Goal: Task Accomplishment & Management: Manage account settings

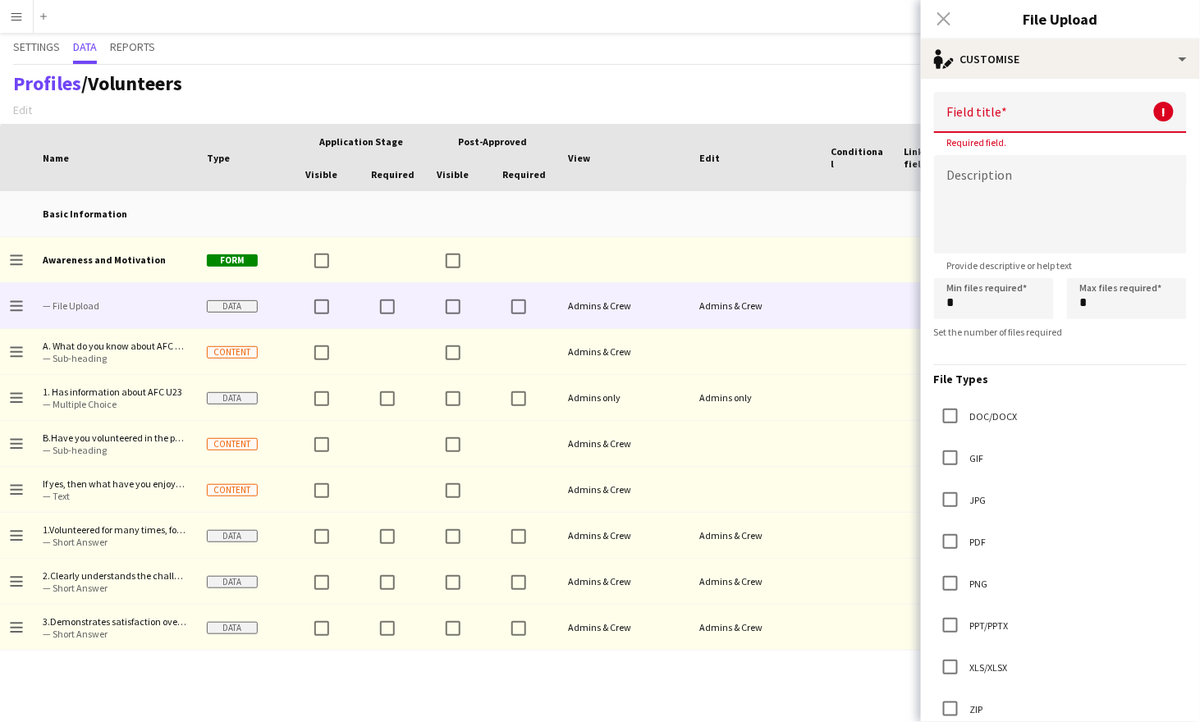
click at [950, 21] on div "Close pop-in" at bounding box center [944, 19] width 46 height 38
click at [849, 57] on div "Settings Data Reports" at bounding box center [600, 49] width 1174 height 32
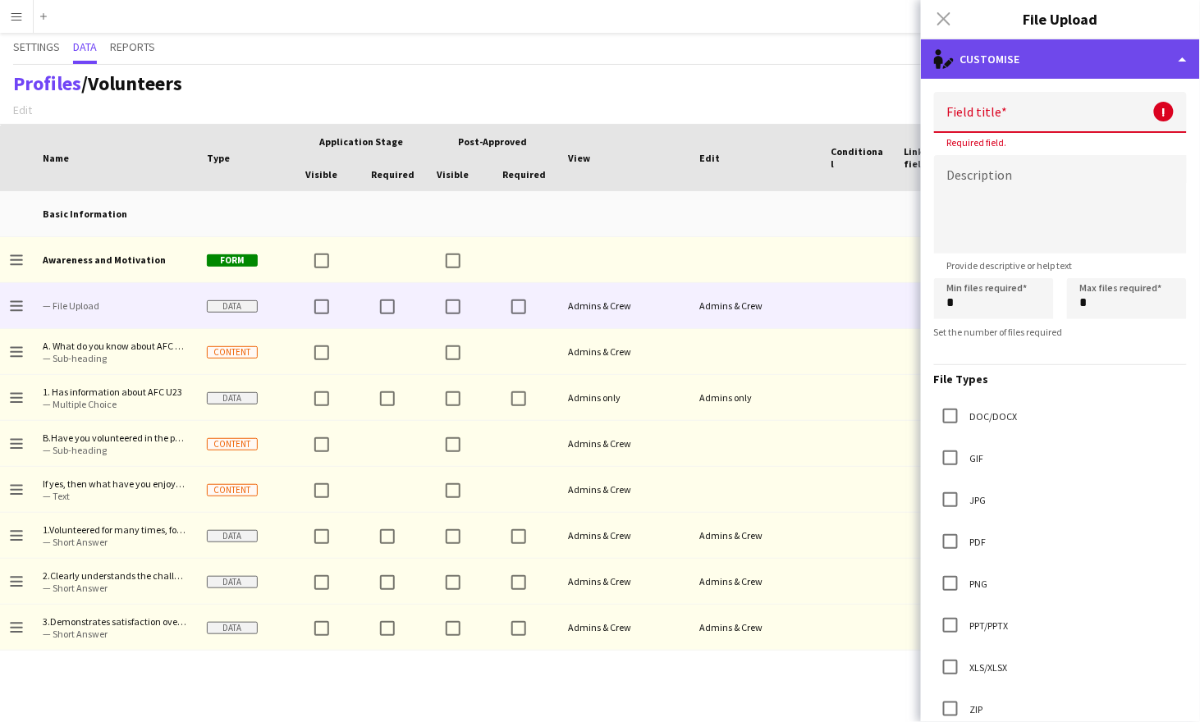
click at [1086, 57] on div "single-neutral-actions-edit-1 Customise" at bounding box center [1060, 58] width 279 height 39
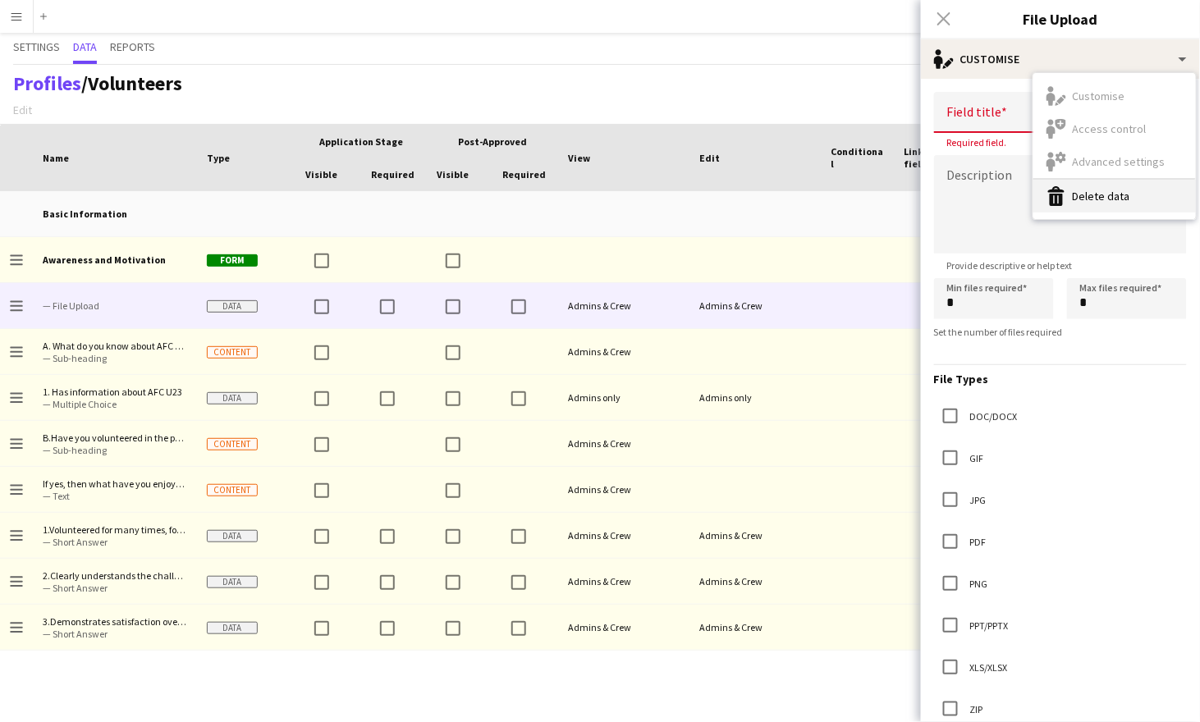
click at [1094, 202] on button "Delete data Delete data" at bounding box center [1114, 196] width 162 height 33
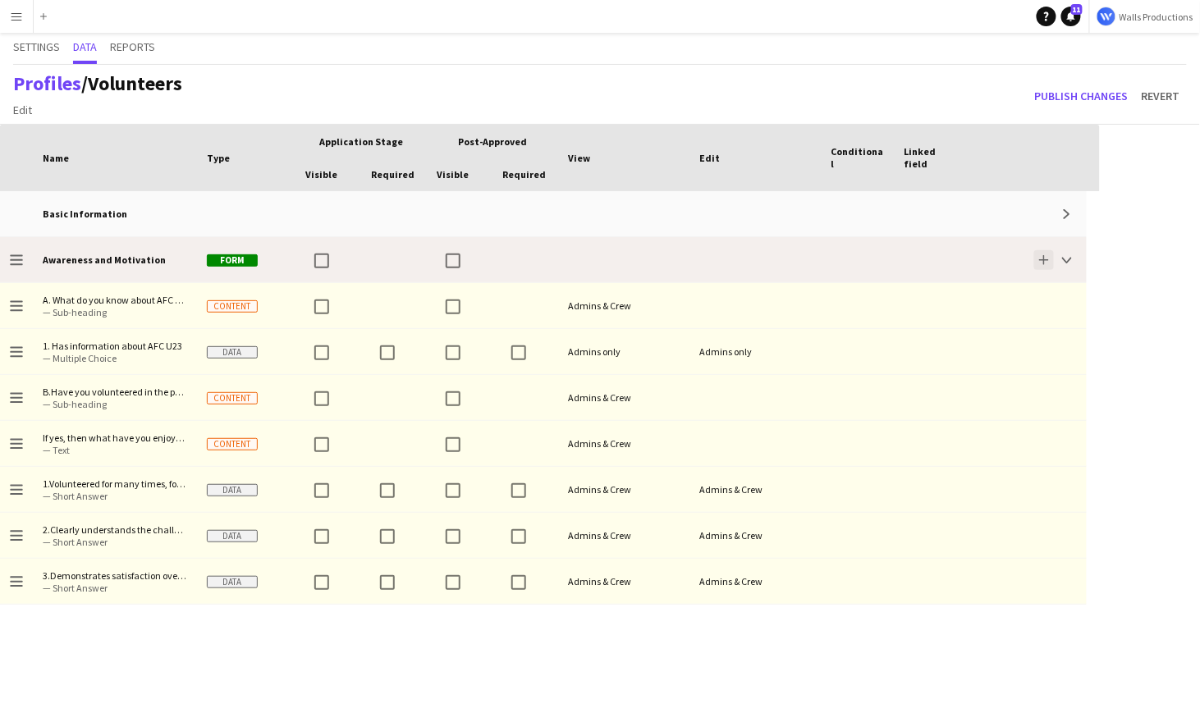
click at [1045, 262] on app-icon "Add" at bounding box center [1044, 260] width 10 height 10
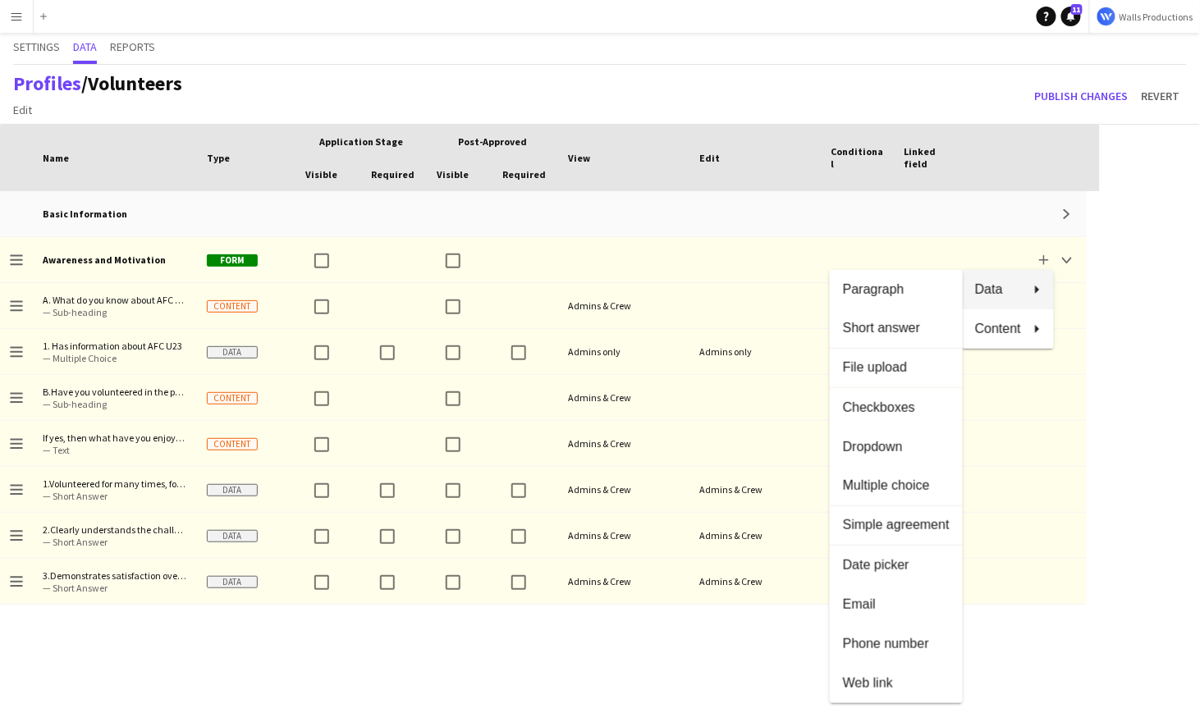
click at [302, 673] on div at bounding box center [600, 361] width 1200 height 722
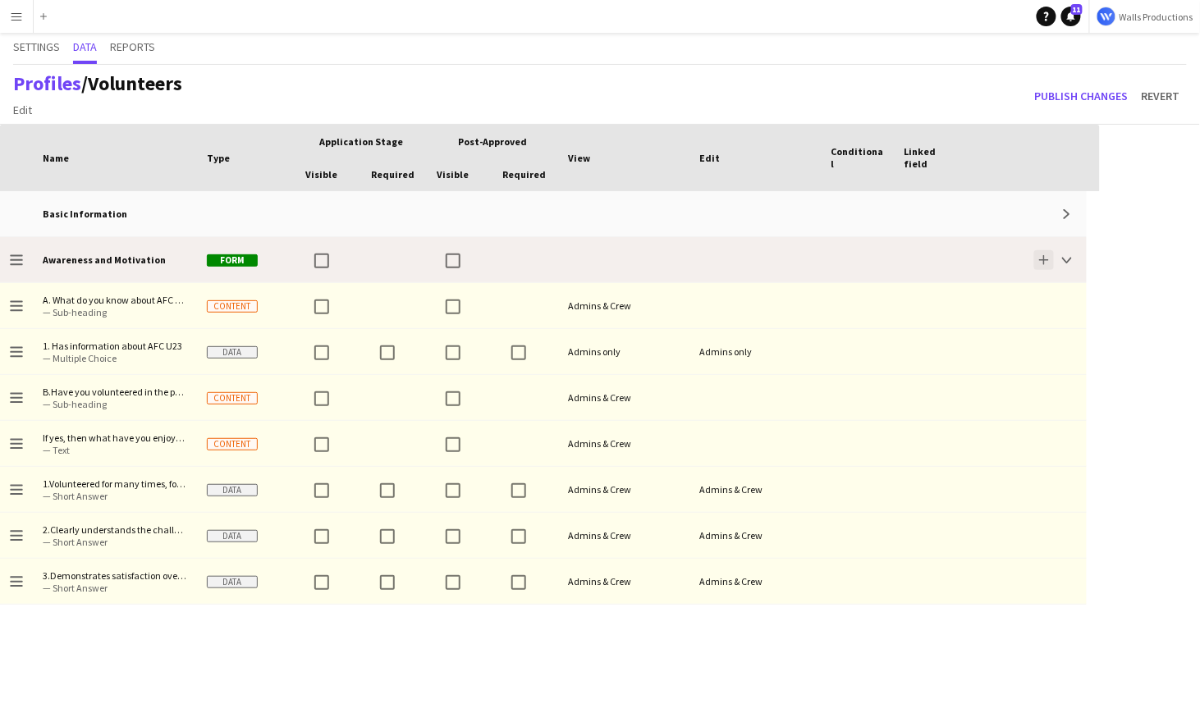
click at [1042, 266] on button "Add" at bounding box center [1044, 260] width 20 height 20
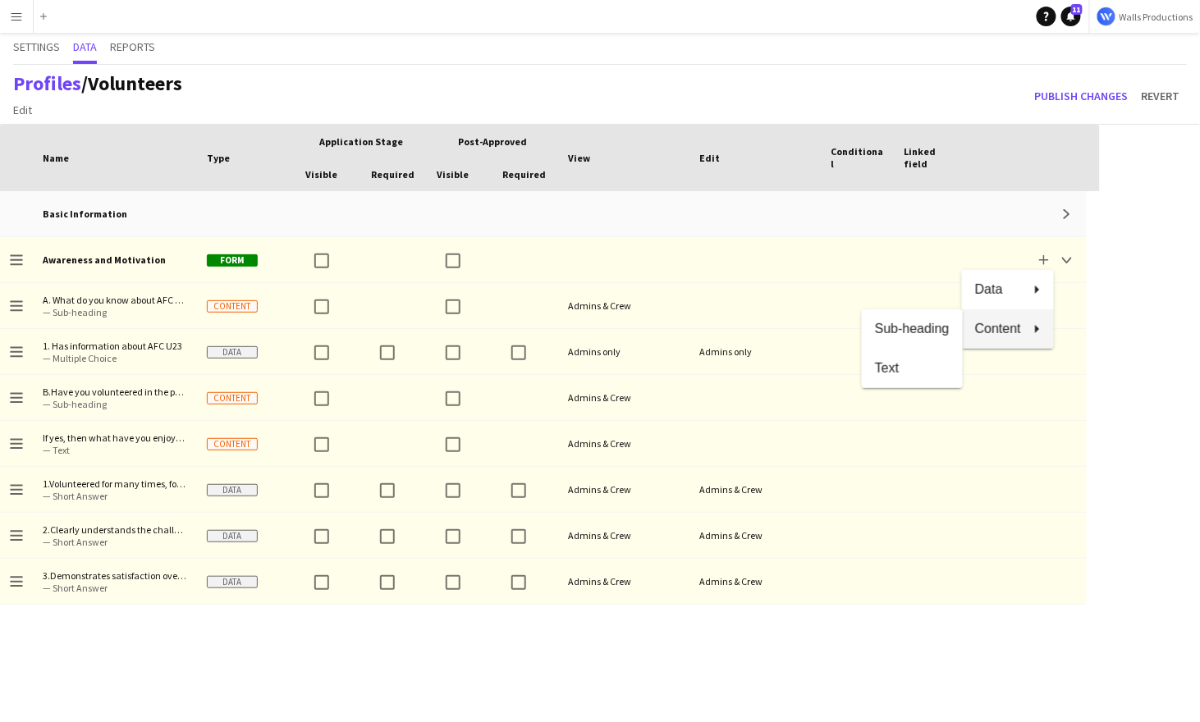
click at [22, 309] on div at bounding box center [600, 361] width 1200 height 722
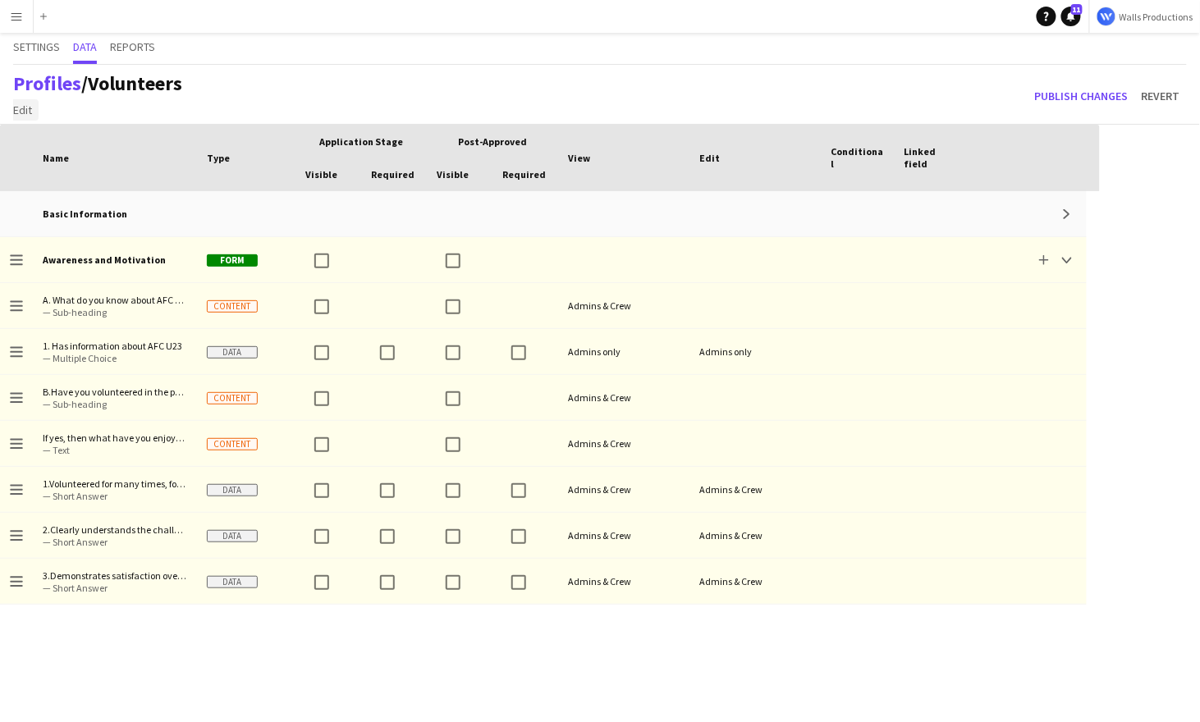
click at [17, 112] on span "Edit" at bounding box center [22, 110] width 19 height 15
click at [54, 143] on span "Add section" at bounding box center [50, 145] width 59 height 15
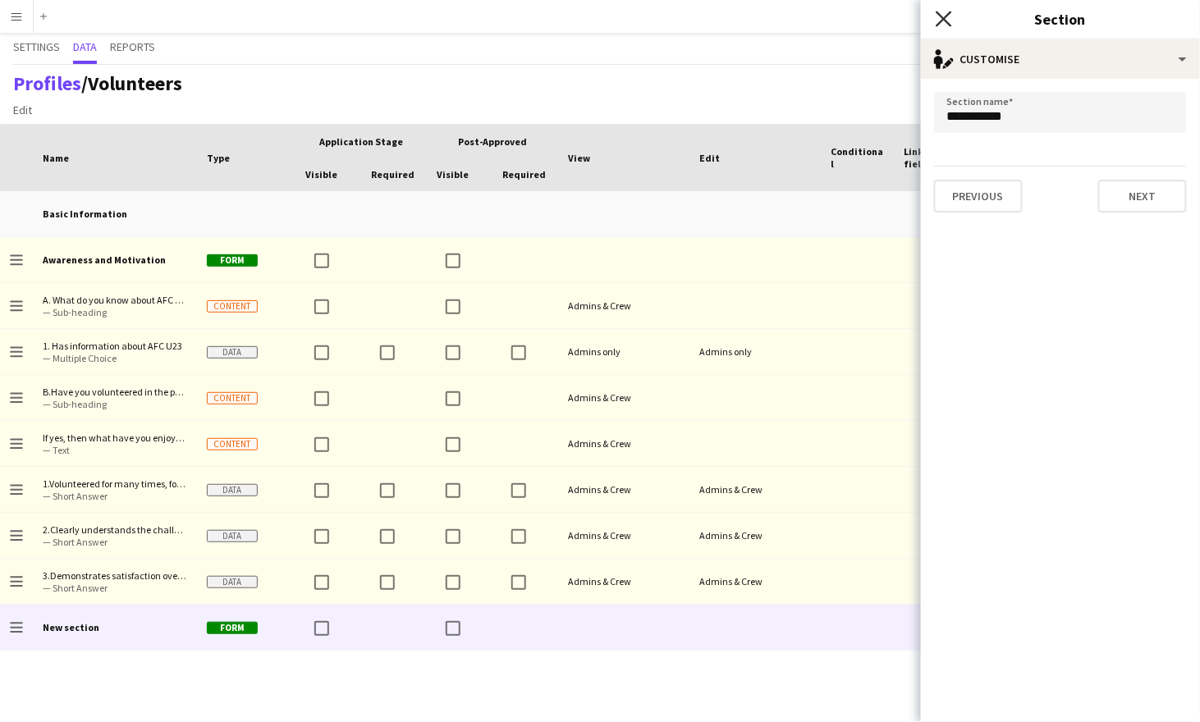
click at [945, 18] on icon at bounding box center [944, 19] width 16 height 16
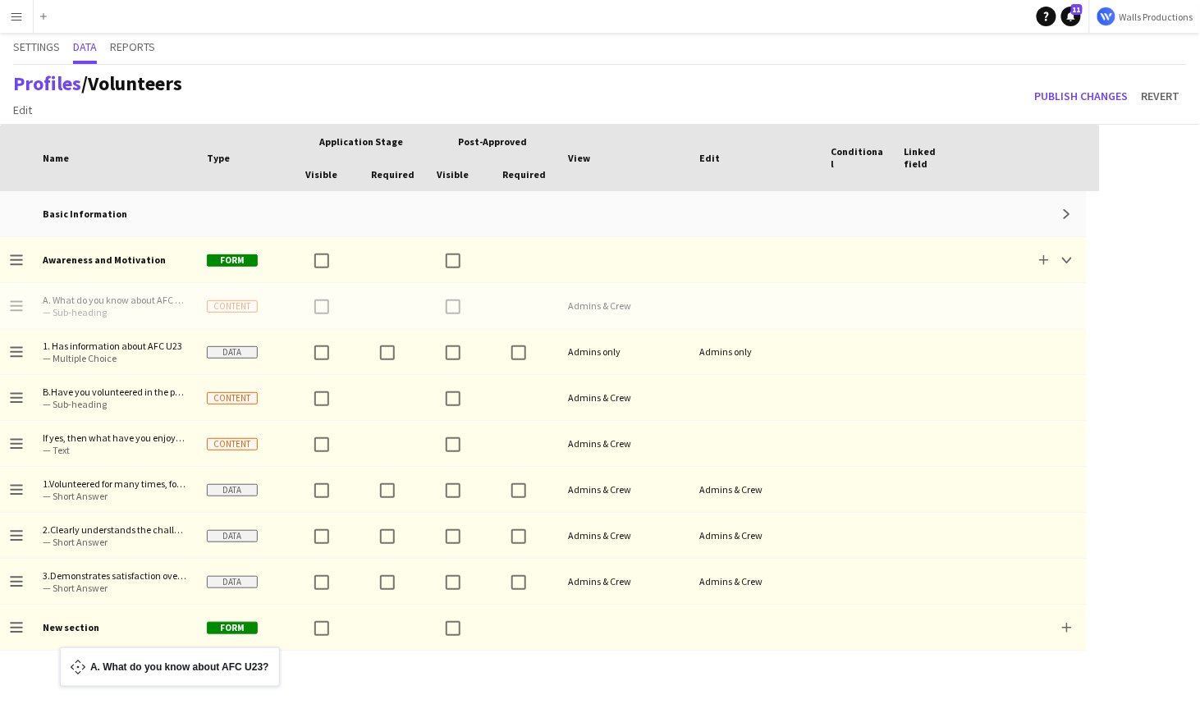
drag, startPoint x: 16, startPoint y: 309, endPoint x: 68, endPoint y: 657, distance: 351.1
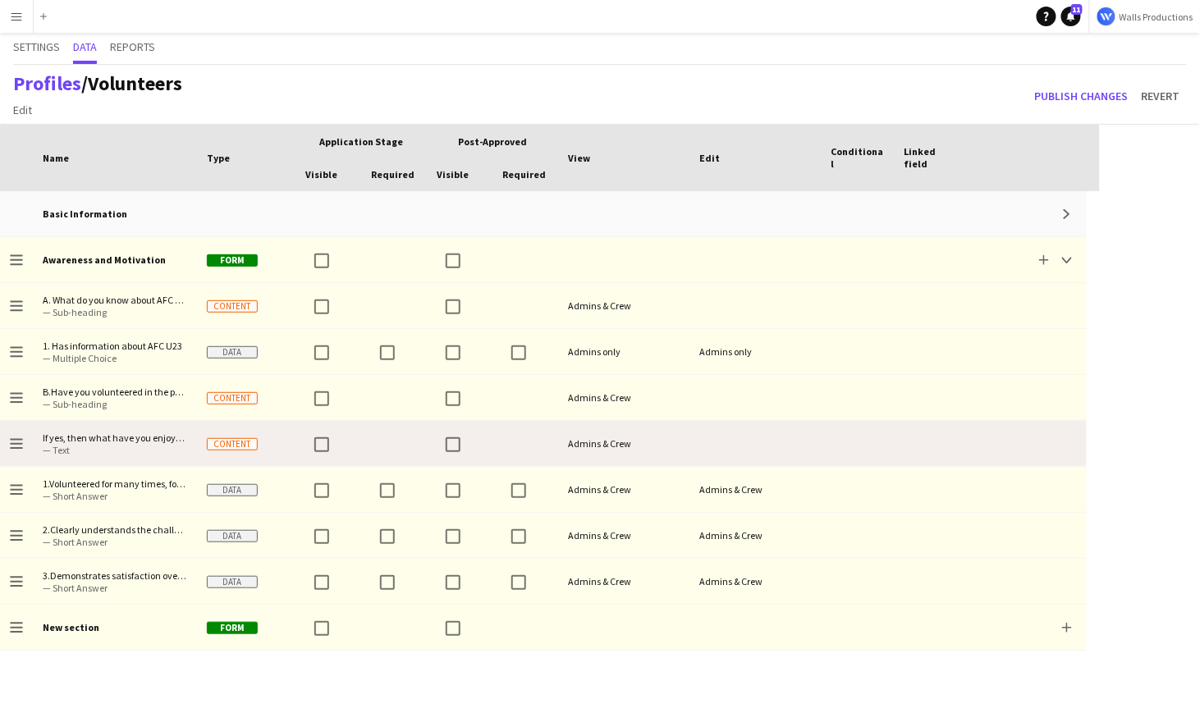
click at [42, 440] on div "If yes, then what have you enjoyed most about previous [DEMOGRAPHIC_DATA] work?…" at bounding box center [115, 443] width 164 height 45
